Goal: Use online tool/utility

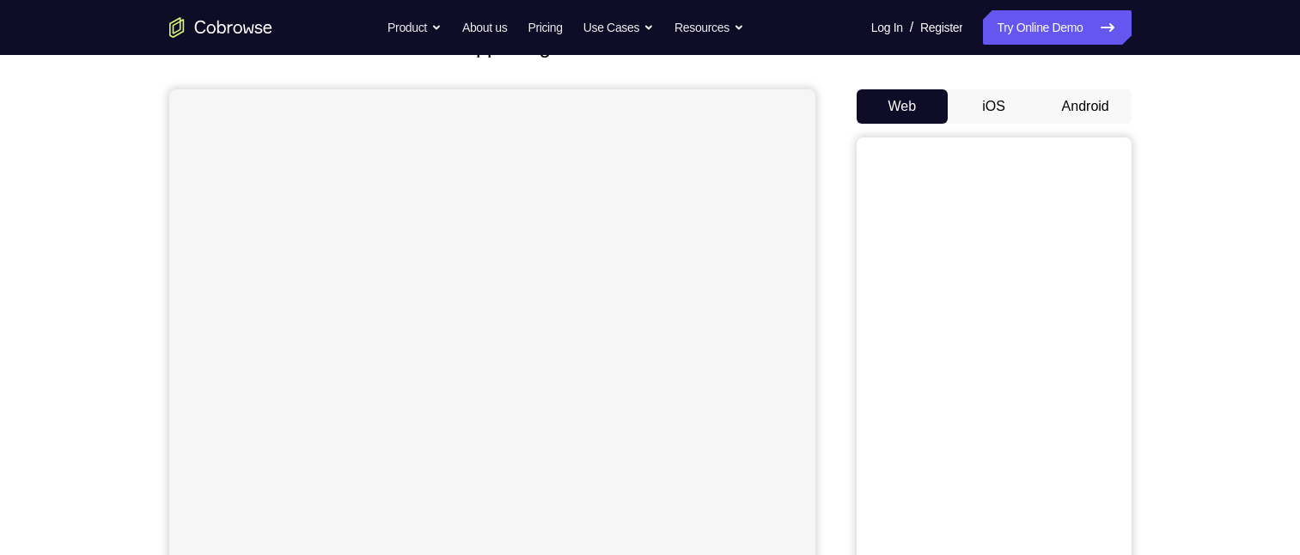
scroll to position [172, 0]
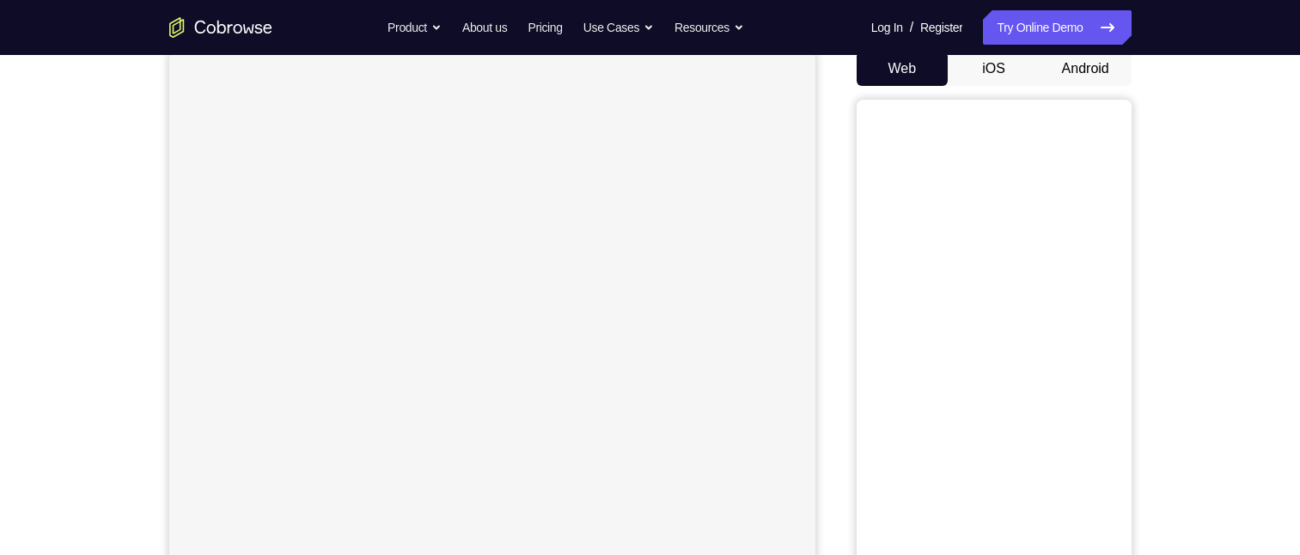
click at [1103, 78] on button "Android" at bounding box center [1086, 69] width 92 height 34
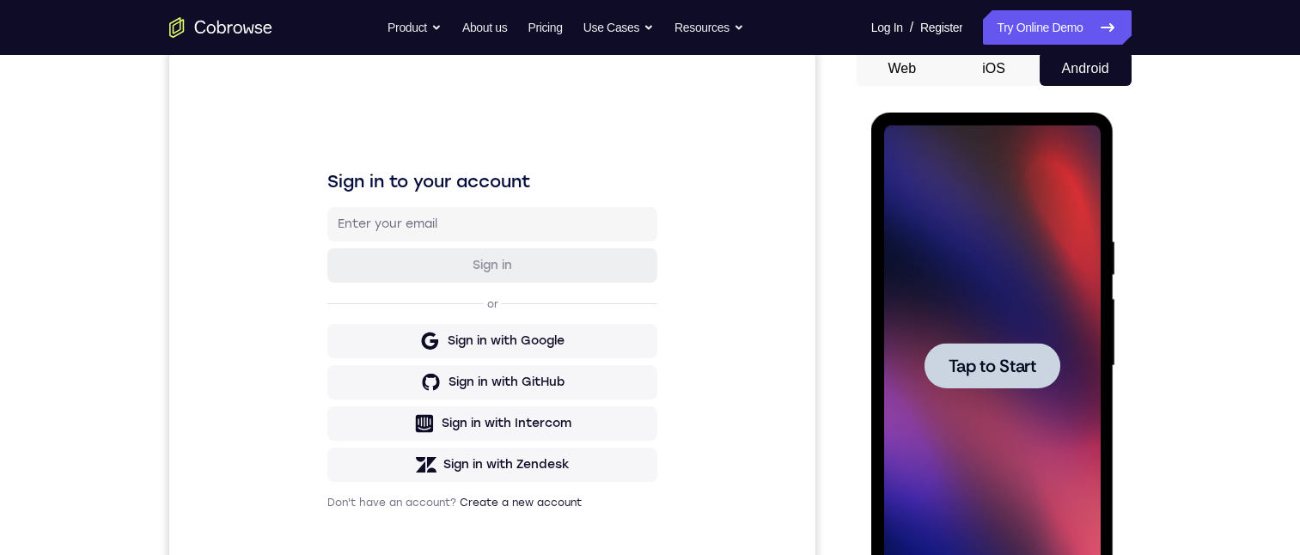
scroll to position [258, 0]
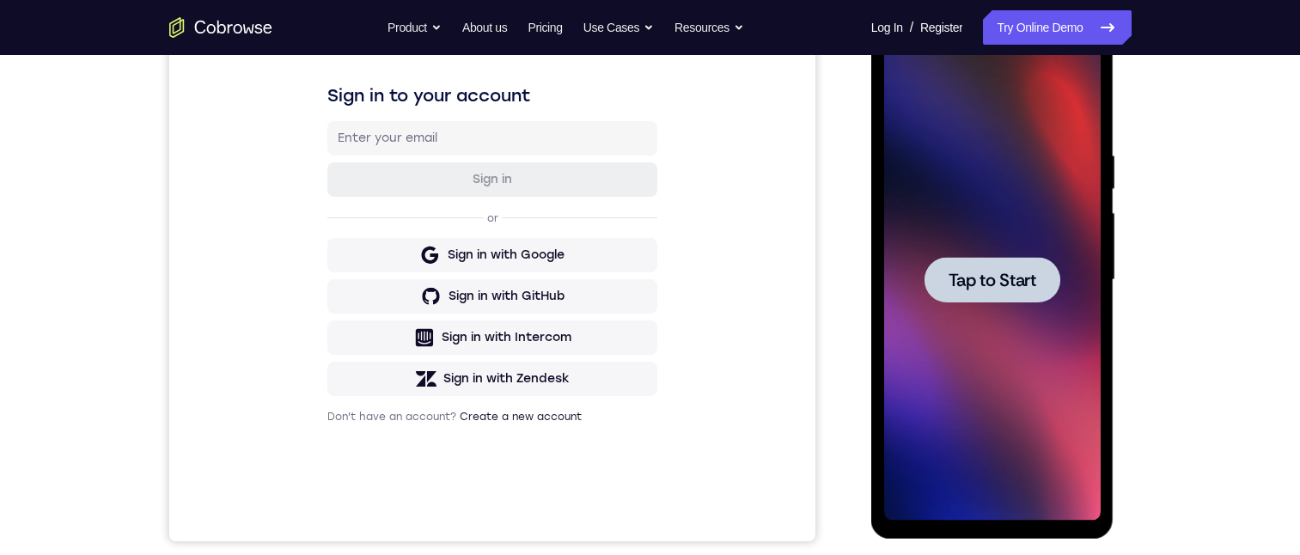
click at [968, 297] on div at bounding box center [992, 280] width 136 height 46
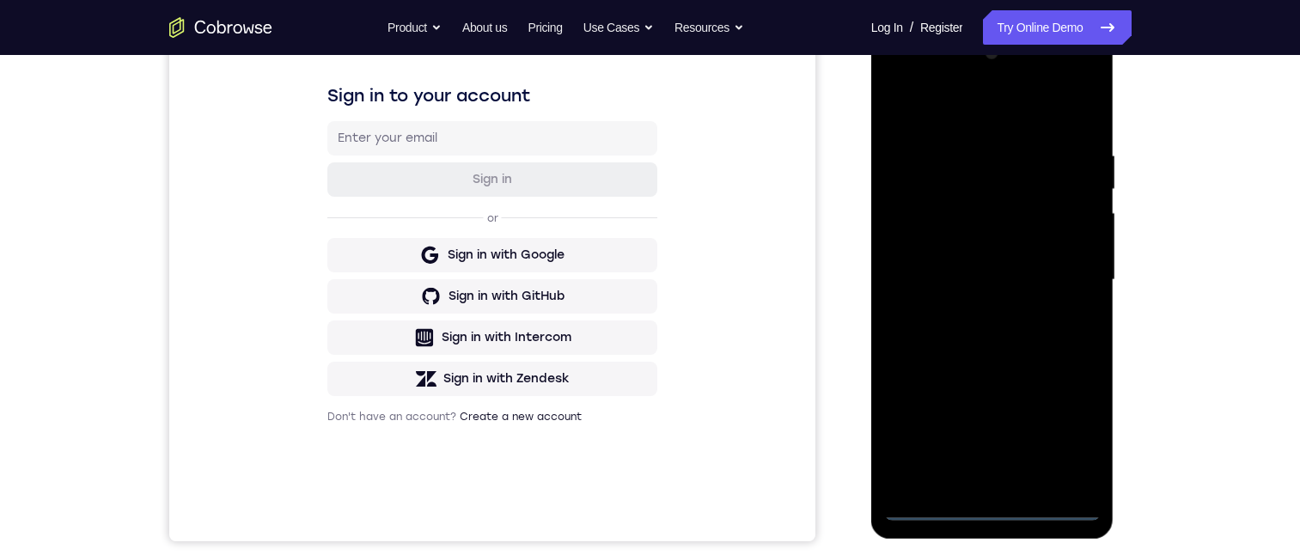
click at [993, 503] on div at bounding box center [992, 280] width 216 height 481
click at [1058, 446] on div at bounding box center [992, 280] width 216 height 481
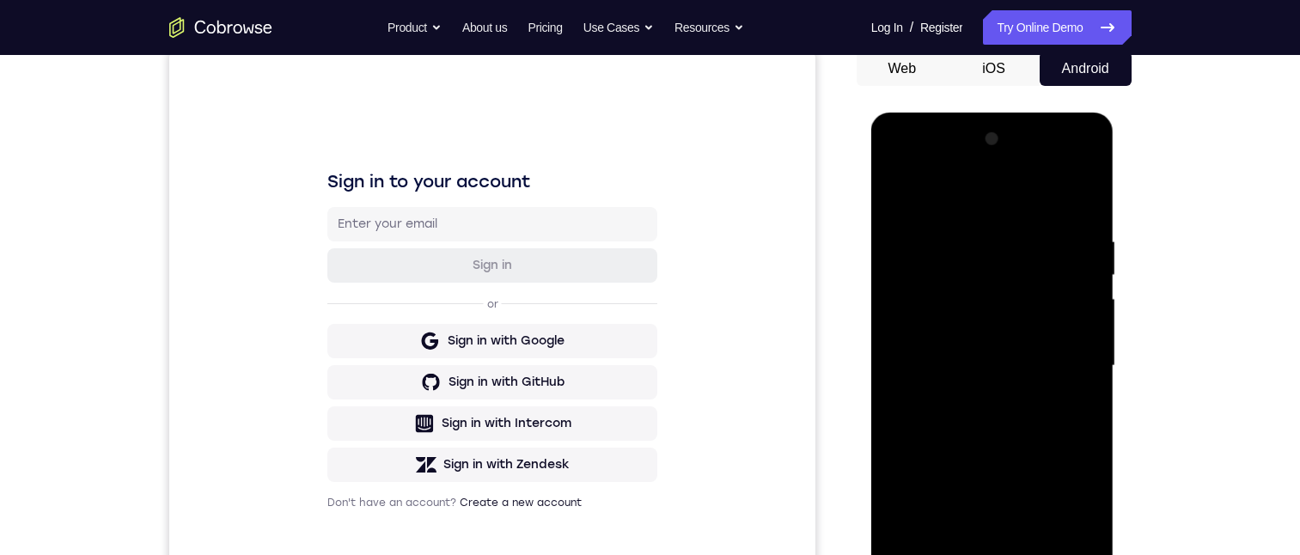
click at [1010, 204] on div at bounding box center [992, 365] width 216 height 481
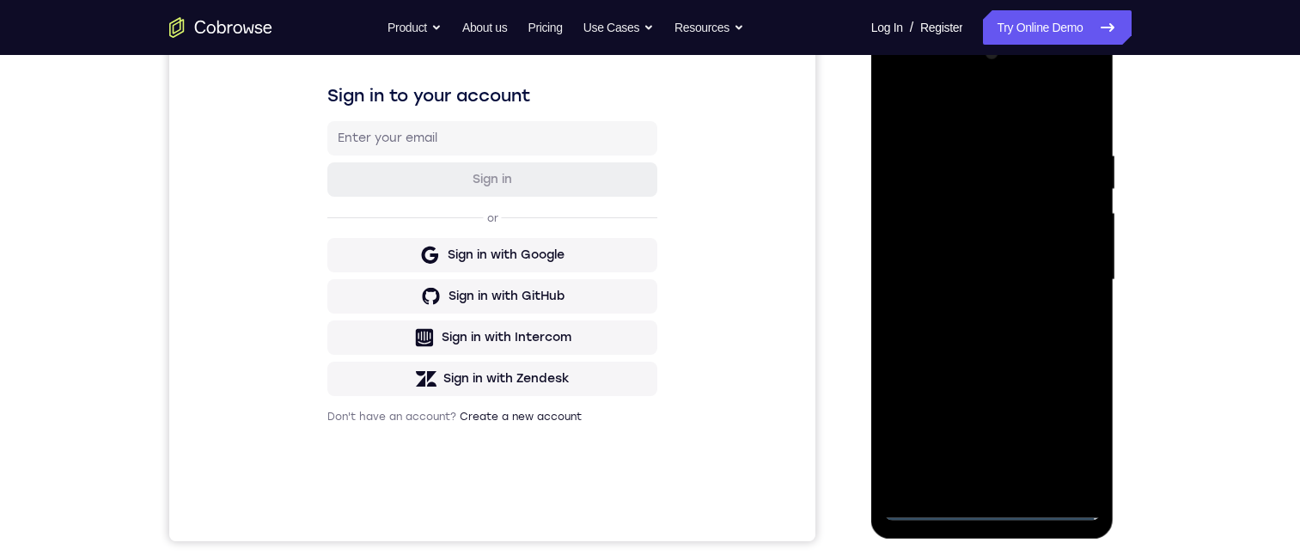
click at [1071, 268] on div at bounding box center [992, 280] width 216 height 481
click at [972, 311] on div at bounding box center [992, 280] width 216 height 481
click at [985, 259] on div at bounding box center [992, 280] width 216 height 481
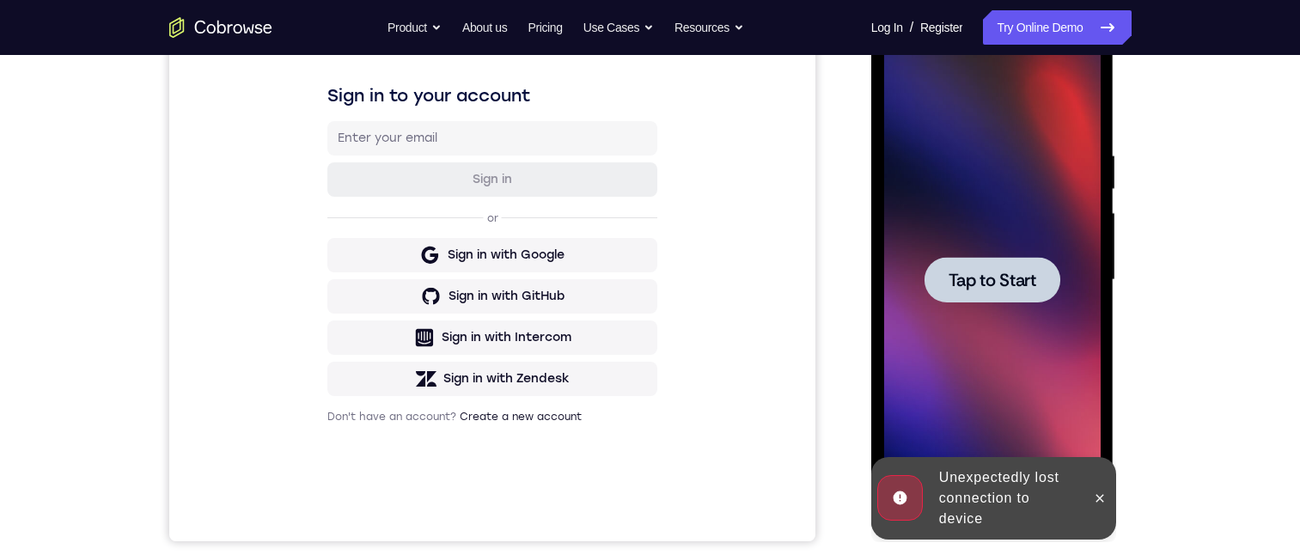
click at [984, 381] on div at bounding box center [992, 280] width 216 height 481
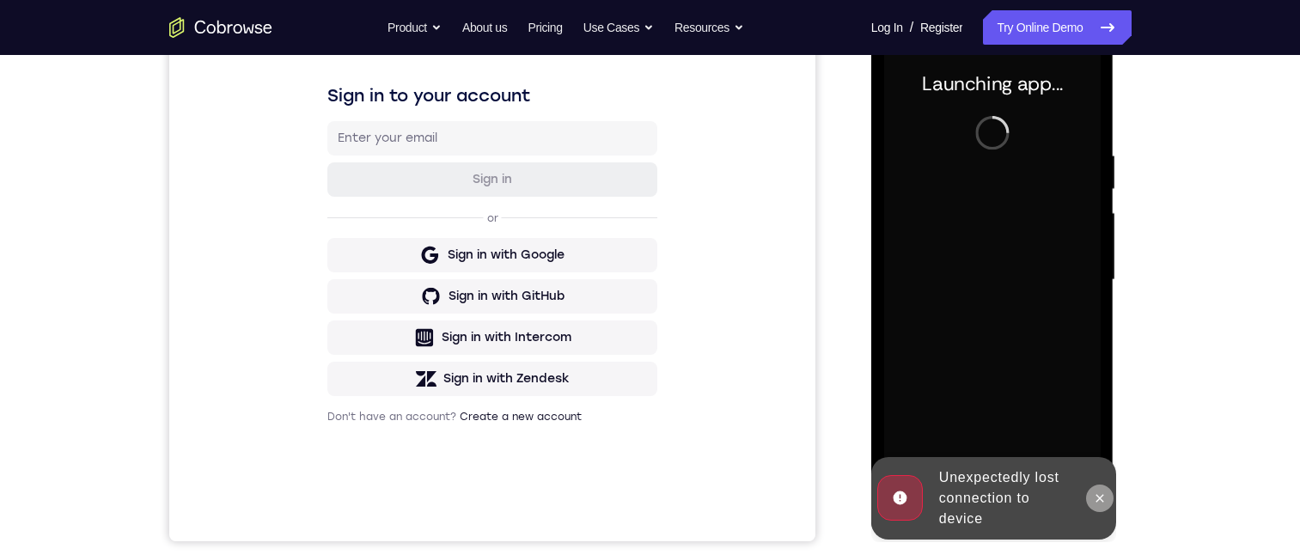
click at [1096, 497] on icon at bounding box center [1100, 498] width 14 height 14
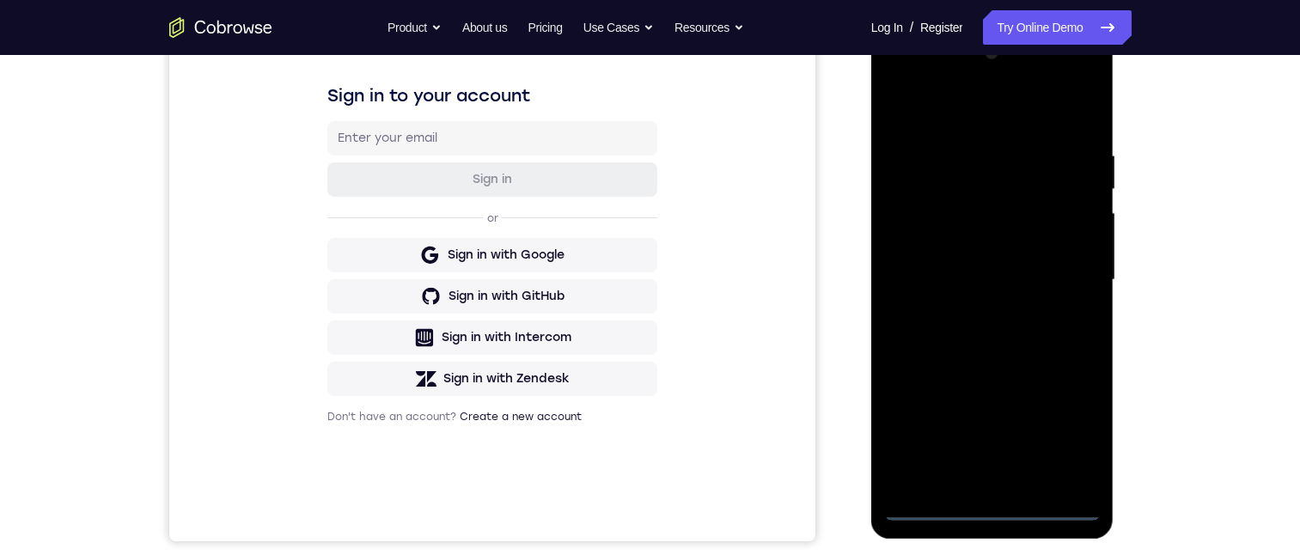
click at [987, 506] on div at bounding box center [992, 280] width 216 height 481
click at [1057, 422] on div at bounding box center [992, 280] width 216 height 481
click at [971, 110] on div at bounding box center [992, 280] width 216 height 481
click at [1065, 271] on div at bounding box center [992, 280] width 216 height 481
click at [969, 308] on div at bounding box center [992, 280] width 216 height 481
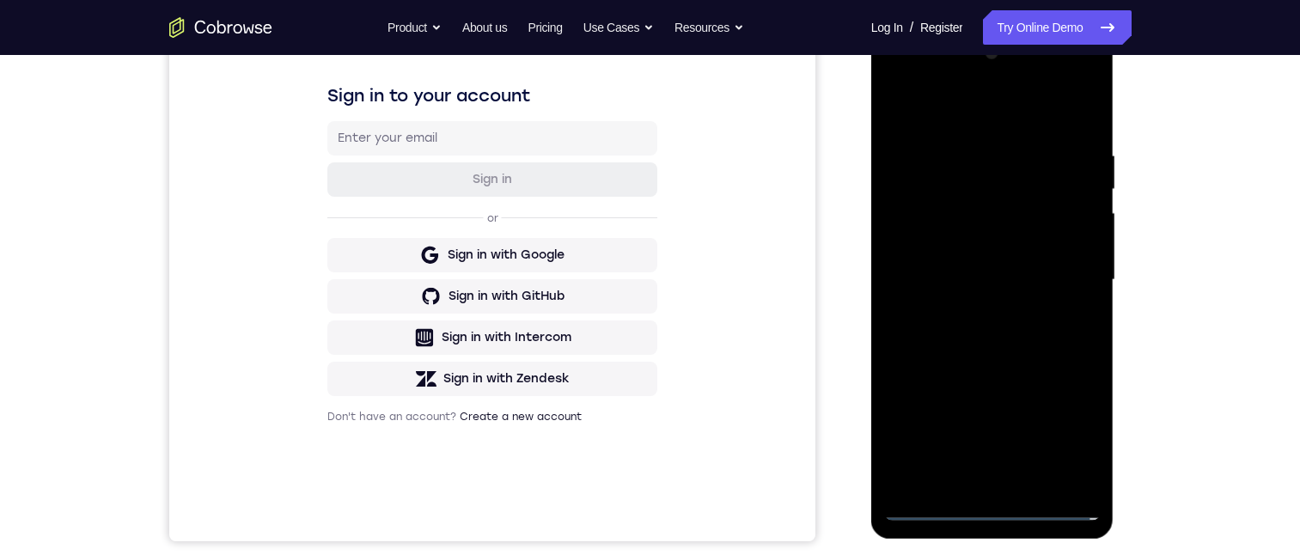
click at [986, 259] on div at bounding box center [992, 280] width 216 height 481
click at [972, 243] on div at bounding box center [992, 280] width 216 height 481
click at [1021, 275] on div at bounding box center [992, 280] width 216 height 481
click at [1038, 476] on div at bounding box center [992, 280] width 216 height 481
click at [1066, 105] on div at bounding box center [992, 280] width 216 height 481
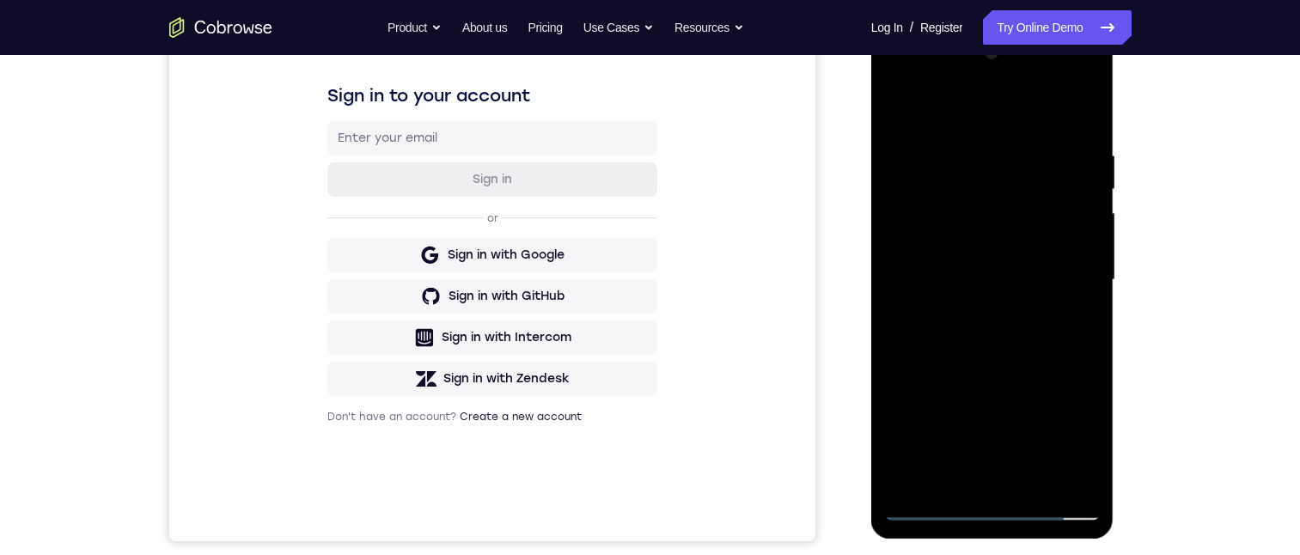
click at [1005, 342] on div at bounding box center [992, 280] width 216 height 481
click at [1065, 311] on div at bounding box center [992, 280] width 216 height 481
click at [1010, 230] on div at bounding box center [992, 280] width 216 height 481
click at [904, 108] on div at bounding box center [992, 280] width 216 height 481
click at [999, 385] on div at bounding box center [992, 280] width 216 height 481
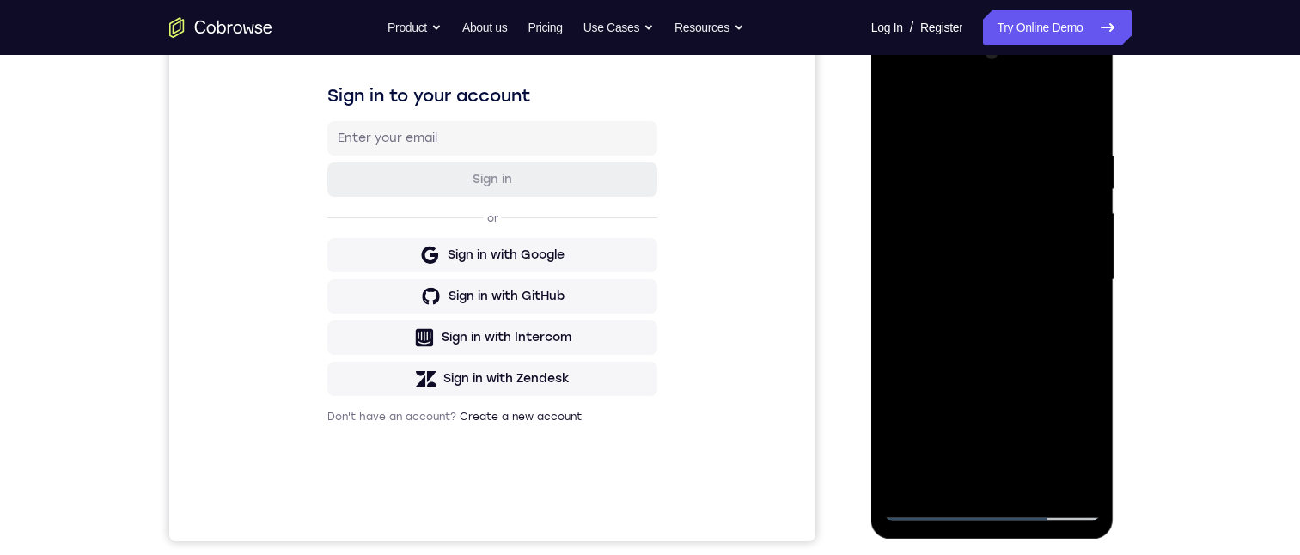
click at [902, 104] on div at bounding box center [992, 280] width 216 height 481
click at [969, 260] on div at bounding box center [992, 280] width 216 height 481
click at [899, 109] on div at bounding box center [992, 280] width 216 height 481
click at [902, 107] on div at bounding box center [992, 280] width 216 height 481
click at [1013, 319] on div at bounding box center [992, 280] width 216 height 481
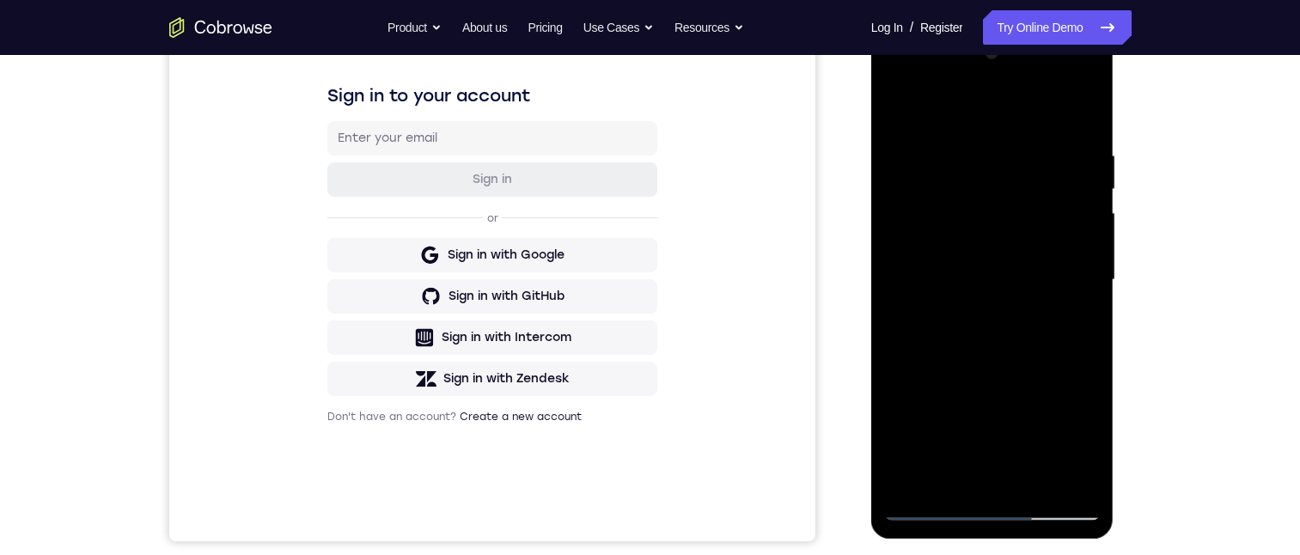
click at [1087, 101] on div at bounding box center [992, 280] width 216 height 481
click at [905, 104] on div at bounding box center [992, 280] width 216 height 481
click at [1066, 479] on div at bounding box center [992, 280] width 216 height 481
click at [914, 475] on div at bounding box center [992, 280] width 216 height 481
click at [954, 132] on div at bounding box center [992, 280] width 216 height 481
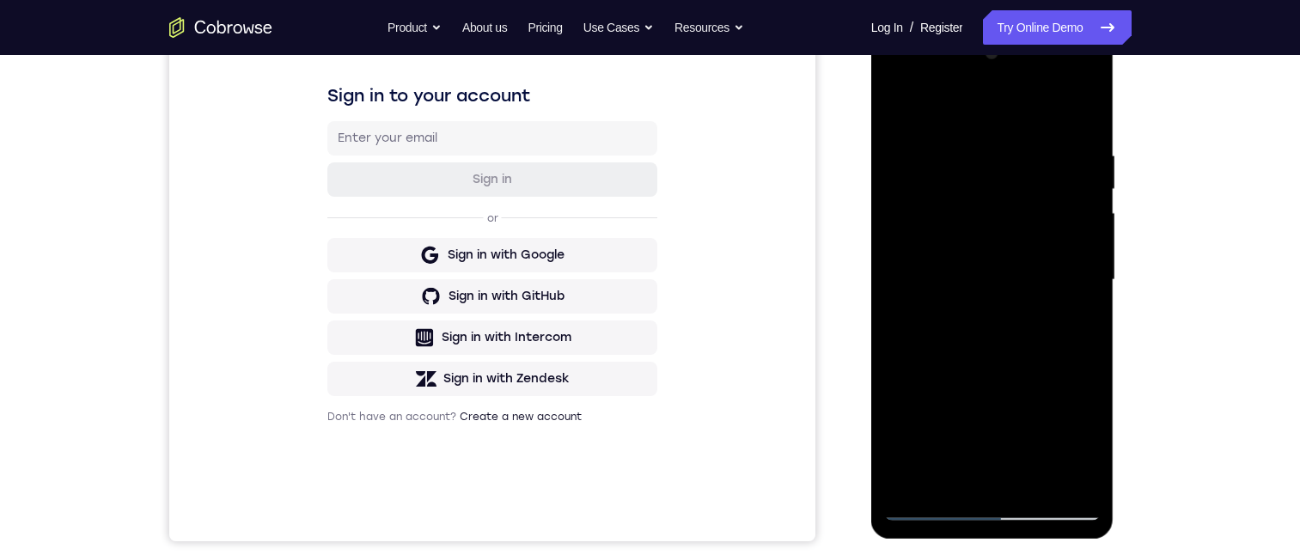
click at [1052, 236] on div at bounding box center [992, 280] width 216 height 481
click at [1052, 238] on div at bounding box center [992, 280] width 216 height 481
click at [1083, 246] on div at bounding box center [992, 280] width 216 height 481
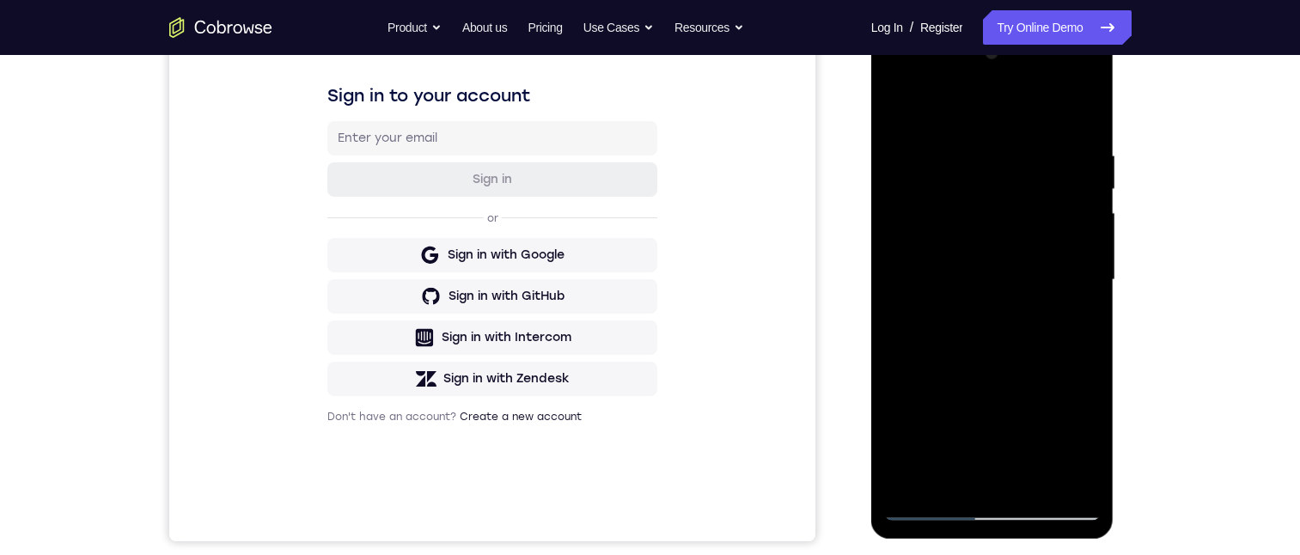
click at [1087, 260] on div at bounding box center [992, 280] width 216 height 481
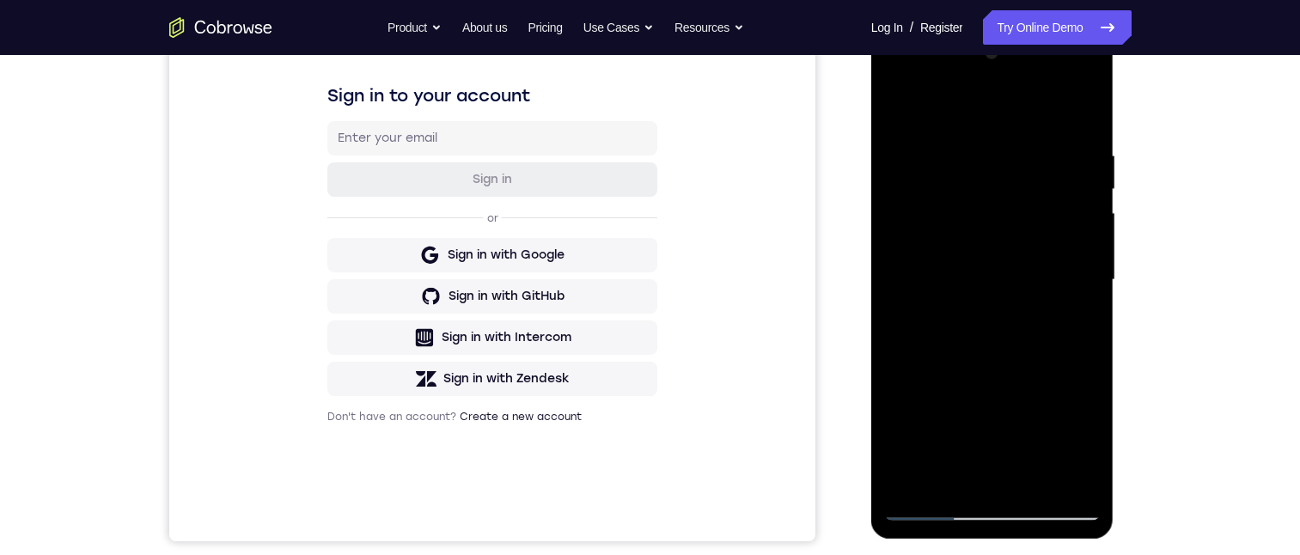
click at [1087, 260] on div at bounding box center [992, 280] width 216 height 481
click at [1077, 271] on div at bounding box center [992, 280] width 216 height 481
click at [1079, 278] on div at bounding box center [992, 280] width 216 height 481
click at [1076, 276] on div at bounding box center [992, 280] width 216 height 481
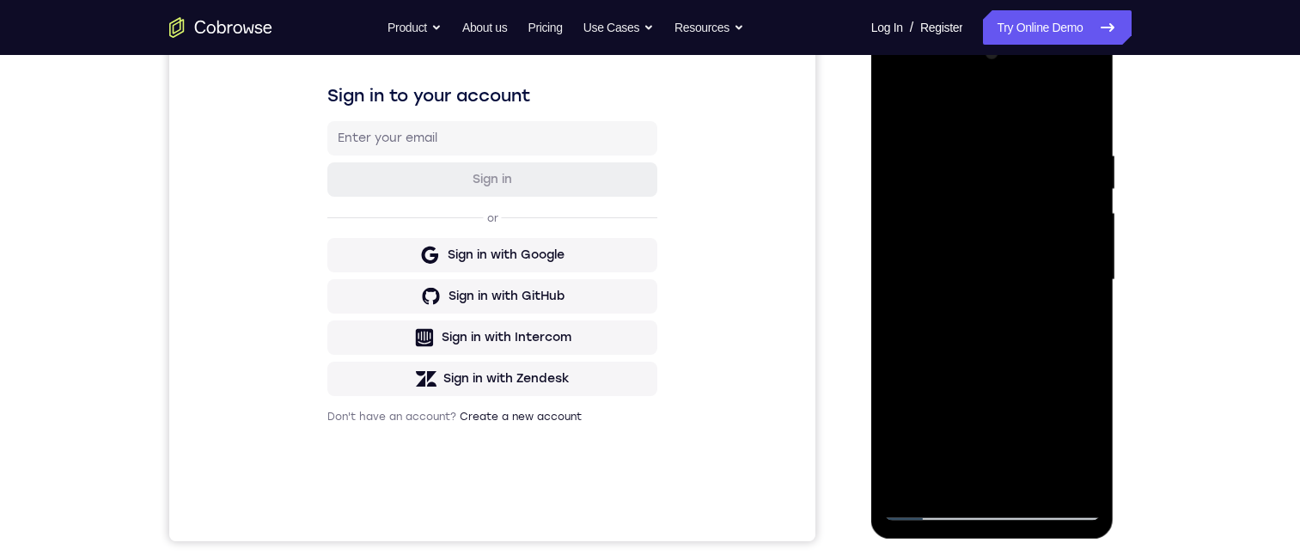
click at [1076, 276] on div at bounding box center [992, 280] width 216 height 481
click at [896, 297] on div at bounding box center [992, 280] width 216 height 481
click at [975, 360] on div at bounding box center [992, 280] width 216 height 481
click at [1097, 284] on div at bounding box center [992, 280] width 216 height 481
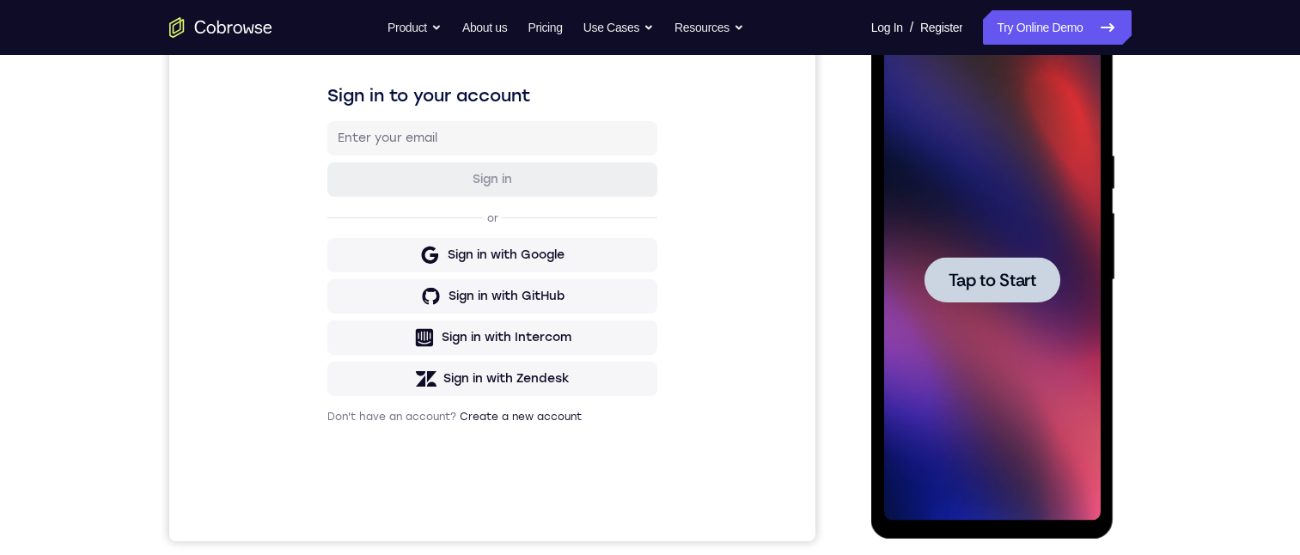
click at [1064, 418] on div at bounding box center [992, 280] width 216 height 481
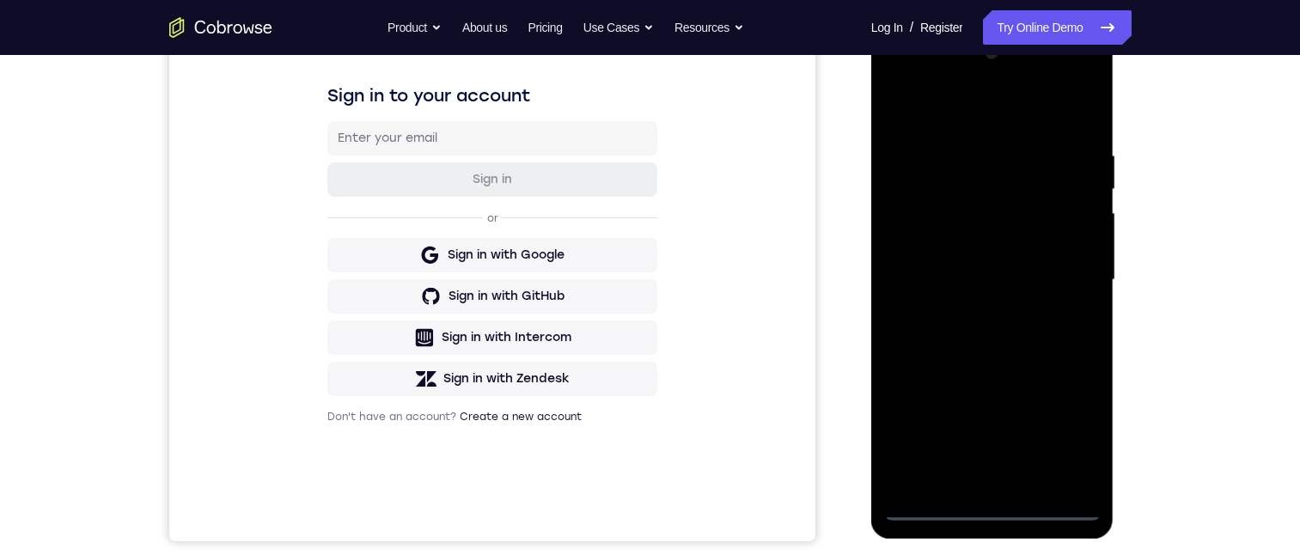
click at [996, 501] on div at bounding box center [992, 280] width 216 height 481
click at [990, 507] on div at bounding box center [992, 280] width 216 height 481
click at [1063, 434] on div at bounding box center [992, 280] width 216 height 481
click at [996, 114] on div at bounding box center [992, 280] width 216 height 481
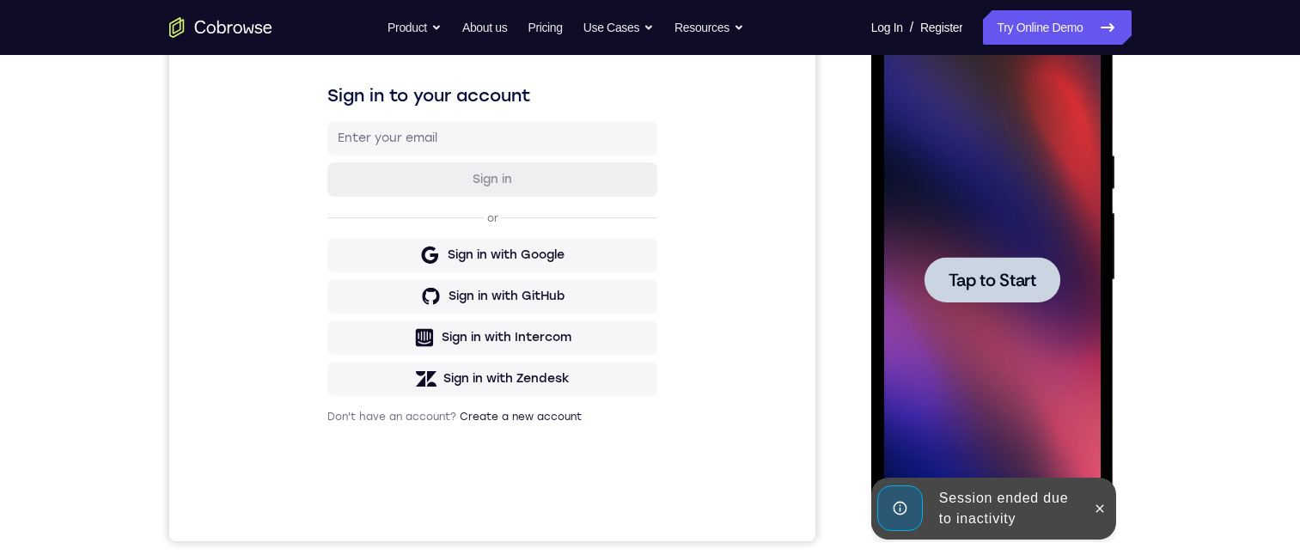
click at [997, 341] on div at bounding box center [992, 280] width 216 height 481
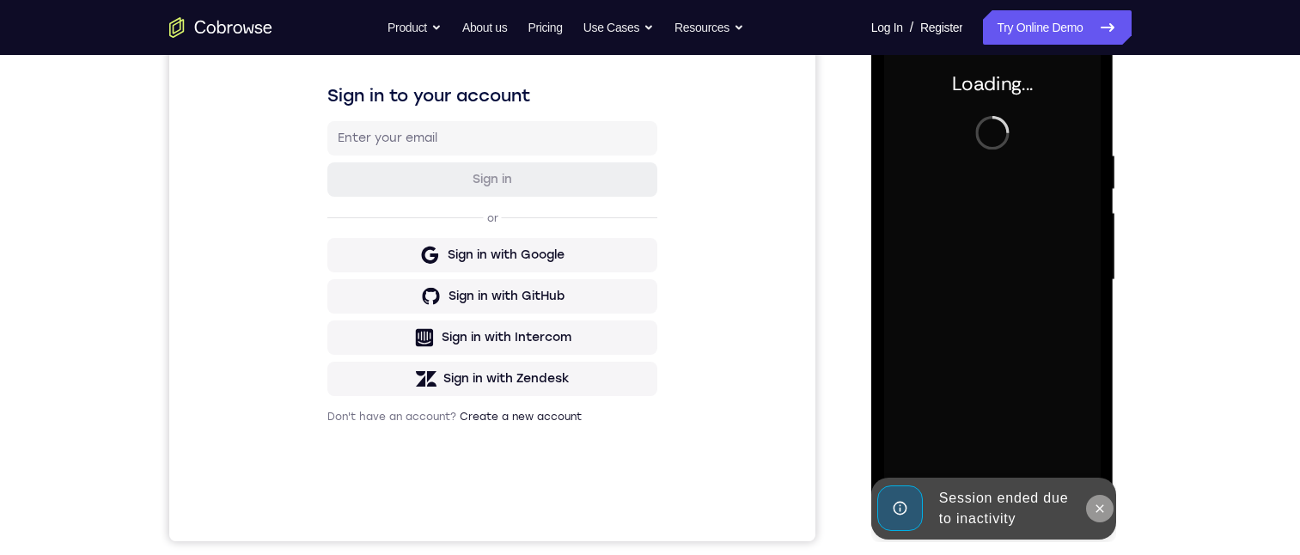
click at [1102, 506] on icon at bounding box center [1100, 508] width 8 height 8
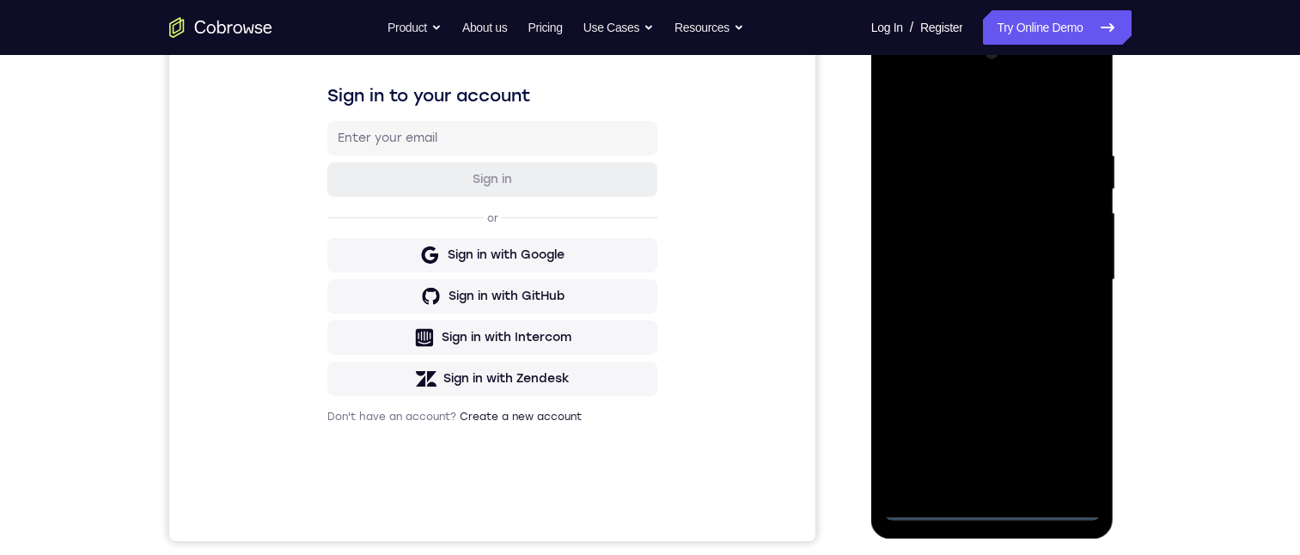
click at [992, 508] on div at bounding box center [992, 280] width 216 height 481
click at [1064, 429] on div at bounding box center [992, 280] width 216 height 481
click at [976, 105] on div at bounding box center [992, 280] width 216 height 481
click at [1069, 284] on div at bounding box center [992, 280] width 216 height 481
click at [977, 478] on div at bounding box center [992, 280] width 216 height 481
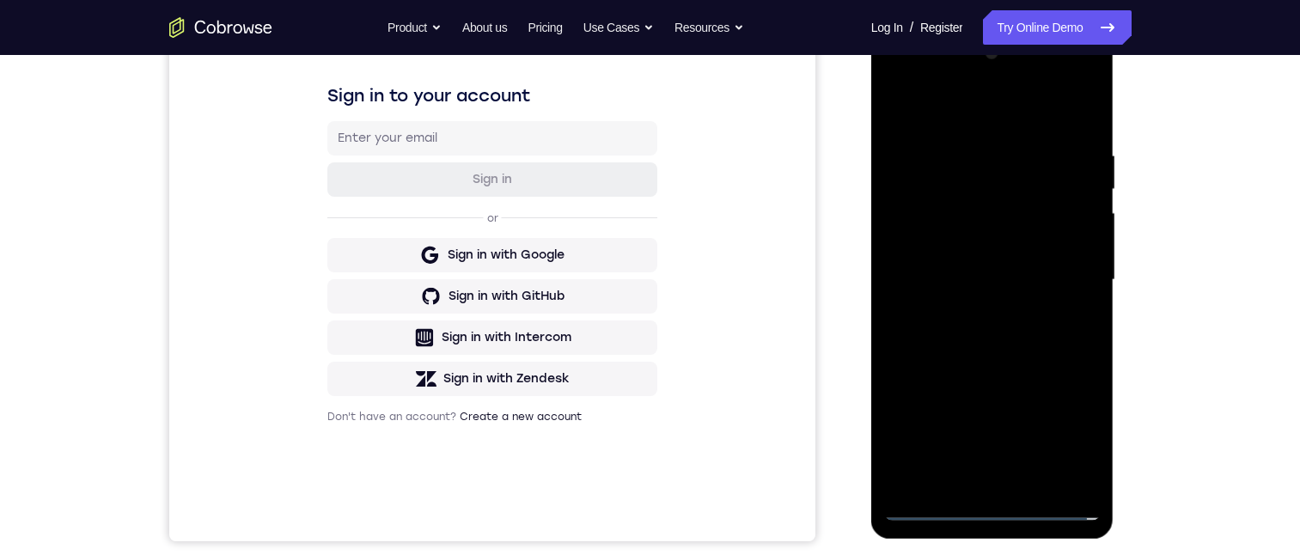
click at [960, 257] on div at bounding box center [992, 280] width 216 height 481
click at [966, 229] on div at bounding box center [992, 280] width 216 height 481
click at [1014, 274] on div at bounding box center [992, 280] width 216 height 481
click at [1001, 327] on div at bounding box center [992, 280] width 216 height 481
click at [1069, 110] on div at bounding box center [992, 280] width 216 height 481
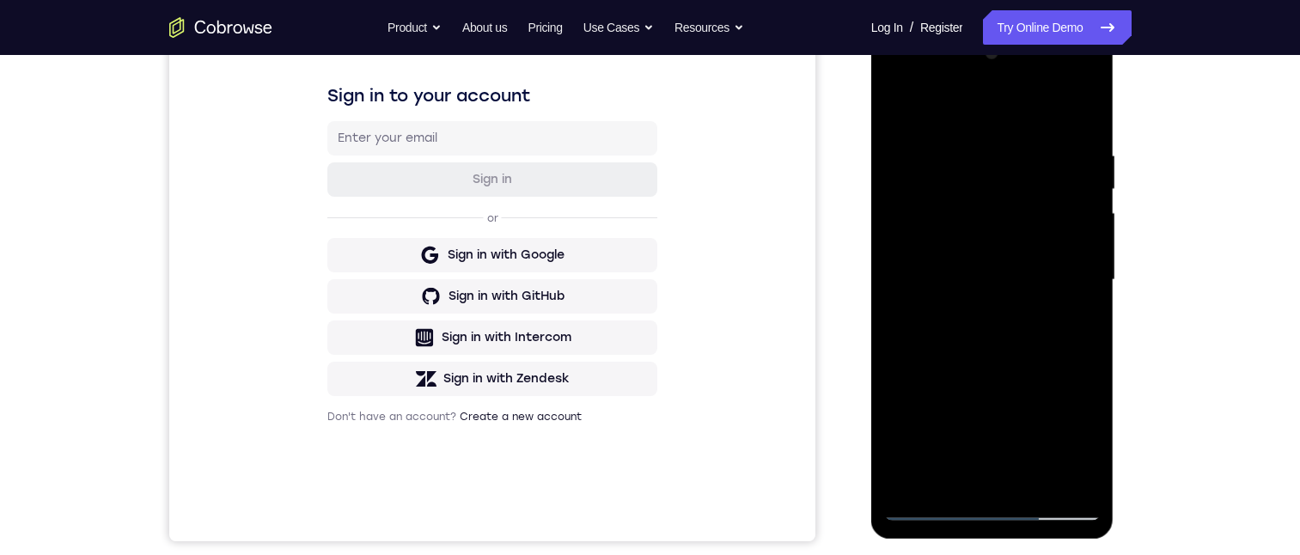
click at [1082, 146] on div at bounding box center [992, 280] width 216 height 481
click at [928, 504] on div at bounding box center [992, 280] width 216 height 481
click at [990, 476] on div at bounding box center [992, 280] width 216 height 481
drag, startPoint x: 1031, startPoint y: 263, endPoint x: 1031, endPoint y: 196, distance: 67.0
click at [1031, 198] on div at bounding box center [992, 280] width 216 height 481
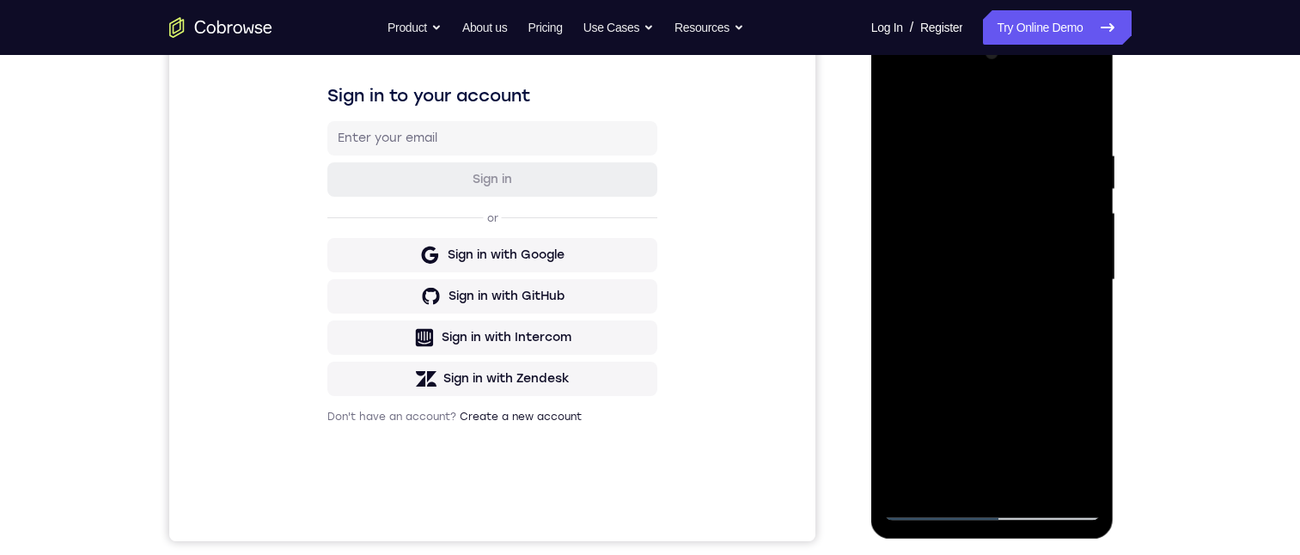
drag, startPoint x: 1008, startPoint y: 204, endPoint x: 1008, endPoint y: 76, distance: 127.1
click at [1008, 76] on div at bounding box center [992, 280] width 216 height 481
drag, startPoint x: 1018, startPoint y: 246, endPoint x: 1021, endPoint y: 149, distance: 96.3
click at [1021, 149] on div at bounding box center [992, 280] width 216 height 481
drag, startPoint x: 1013, startPoint y: 240, endPoint x: 1010, endPoint y: 88, distance: 152.1
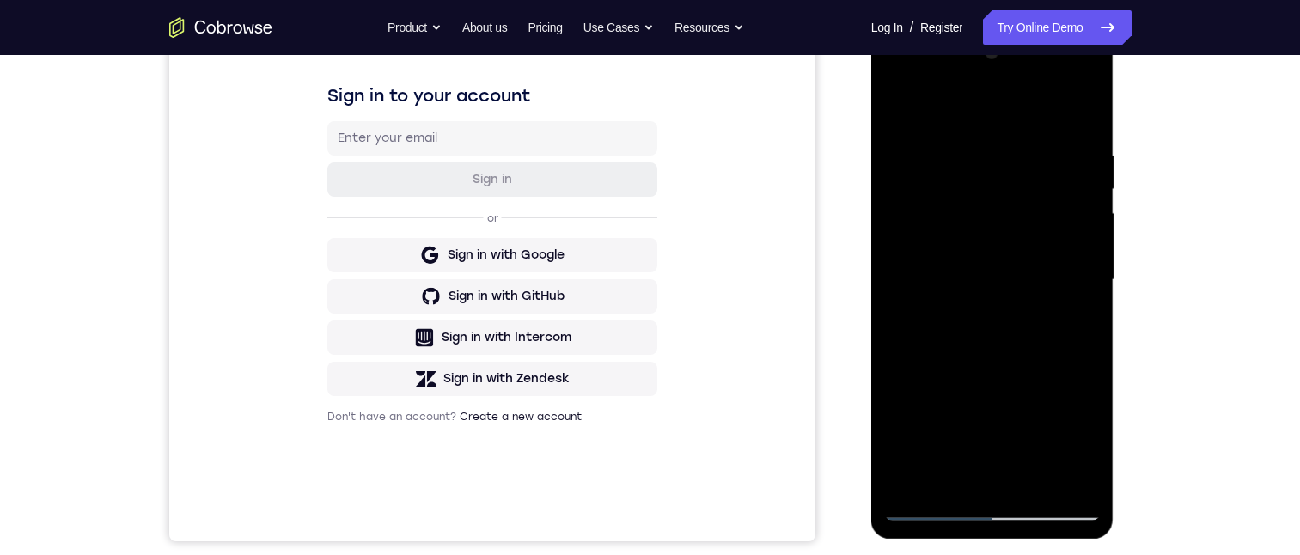
click at [1010, 88] on div at bounding box center [992, 280] width 216 height 481
drag, startPoint x: 975, startPoint y: 265, endPoint x: 984, endPoint y: 30, distance: 234.7
click at [975, 27] on html "Online web based iOS Simulators and Android Emulators. Run iPhone, iPad, Mobile…" at bounding box center [993, 284] width 245 height 515
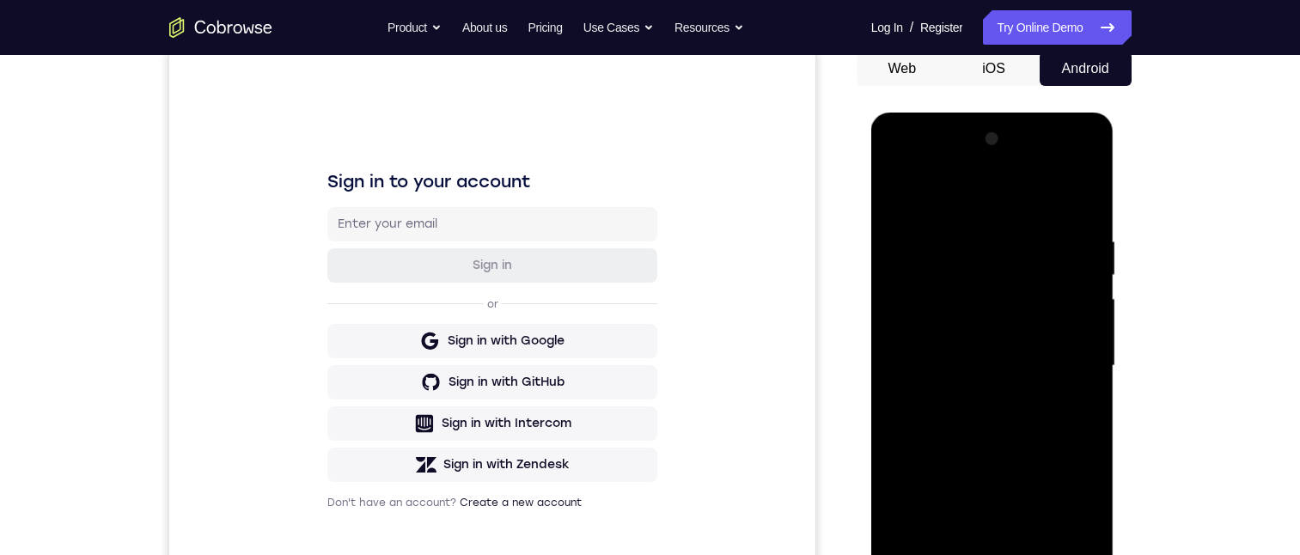
drag, startPoint x: 1007, startPoint y: 367, endPoint x: 994, endPoint y: 198, distance: 168.9
click at [994, 198] on div at bounding box center [992, 365] width 216 height 481
drag, startPoint x: 1045, startPoint y: 206, endPoint x: 1047, endPoint y: 141, distance: 65.3
click at [1046, 143] on div at bounding box center [992, 365] width 216 height 481
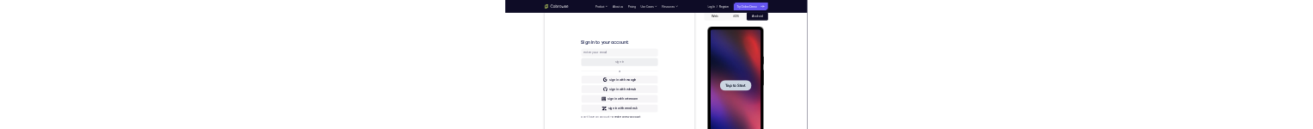
scroll to position [0, 0]
